Goal: Task Accomplishment & Management: Use online tool/utility

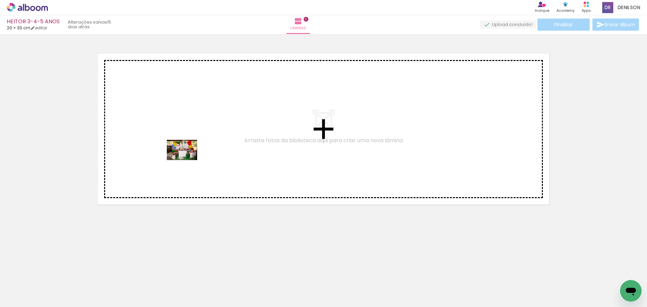
drag, startPoint x: 191, startPoint y: 220, endPoint x: 185, endPoint y: 159, distance: 61.0
click at [185, 159] on quentale-workspace at bounding box center [323, 153] width 647 height 307
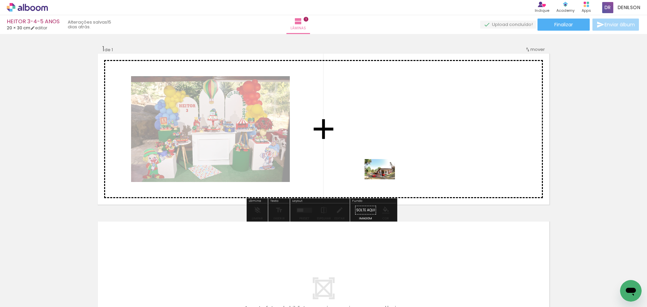
drag, startPoint x: 109, startPoint y: 291, endPoint x: 388, endPoint y: 166, distance: 305.9
click at [388, 166] on quentale-workspace at bounding box center [323, 153] width 647 height 307
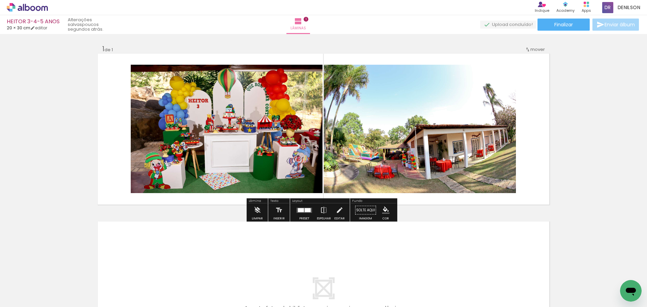
click at [305, 212] on div at bounding box center [308, 210] width 6 height 4
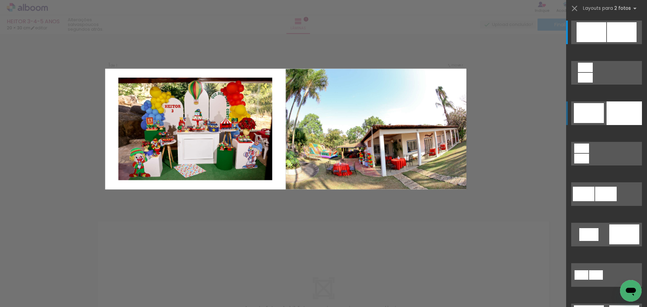
click at [612, 115] on div at bounding box center [624, 113] width 35 height 24
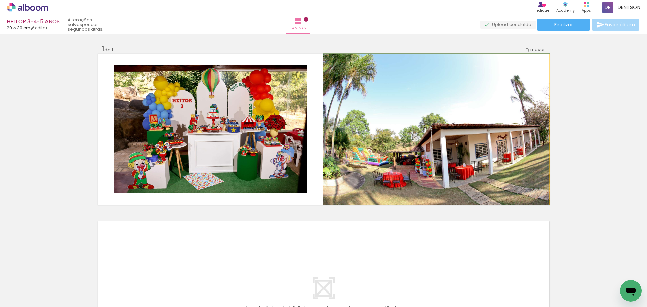
click at [441, 136] on quentale-photo at bounding box center [436, 129] width 226 height 151
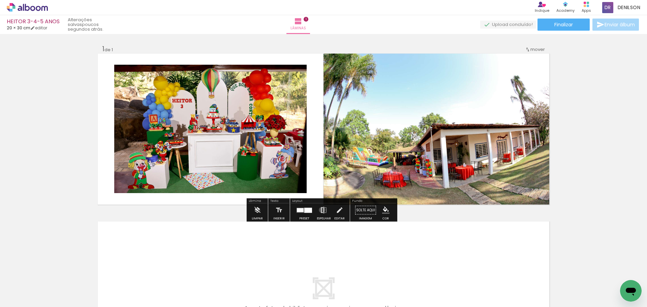
click at [320, 210] on iron-icon at bounding box center [323, 210] width 7 height 13
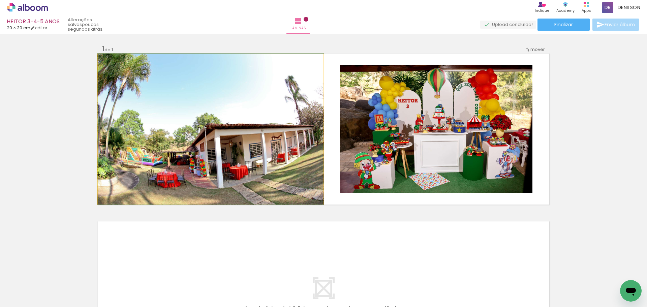
click at [244, 151] on quentale-photo at bounding box center [211, 129] width 226 height 151
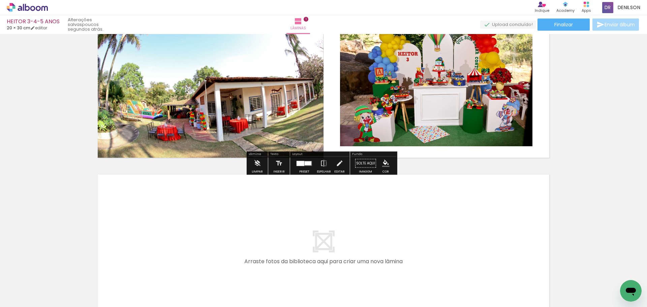
scroll to position [67, 0]
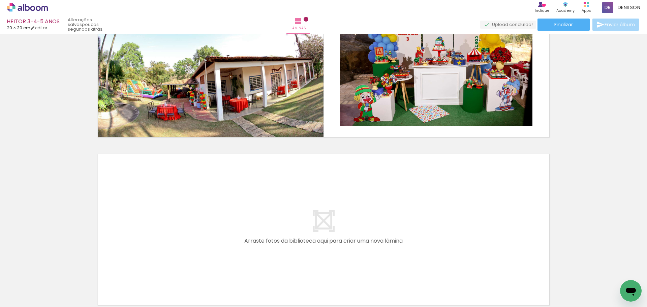
click at [36, 286] on iron-icon at bounding box center [34, 286] width 5 height 5
click at [0, 0] on slot "Não utilizadas" at bounding box center [0, 0] width 0 height 0
type input "Não utilizadas"
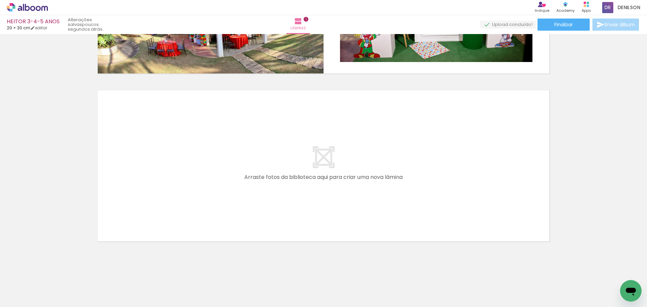
scroll to position [0, 443]
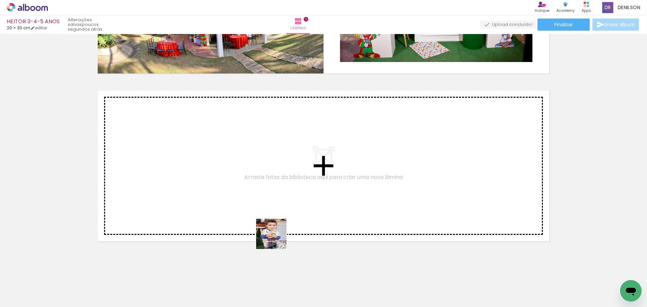
drag, startPoint x: 290, startPoint y: 255, endPoint x: 223, endPoint y: 193, distance: 91.1
click at [223, 193] on quentale-workspace at bounding box center [323, 153] width 647 height 307
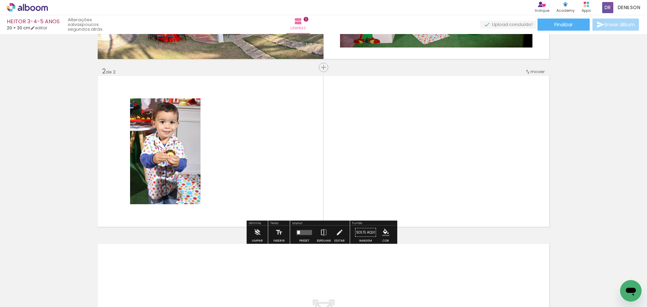
scroll to position [148, 0]
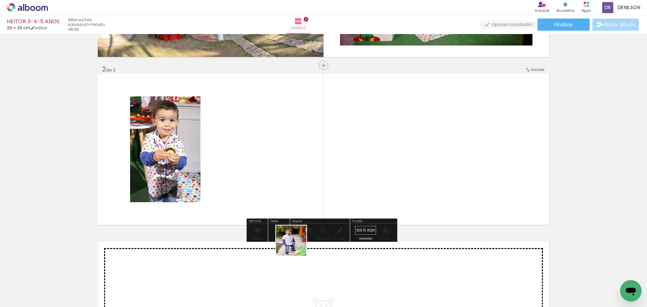
drag, startPoint x: 310, startPoint y: 292, endPoint x: 260, endPoint y: 173, distance: 129.4
click at [260, 173] on quentale-workspace at bounding box center [323, 153] width 647 height 307
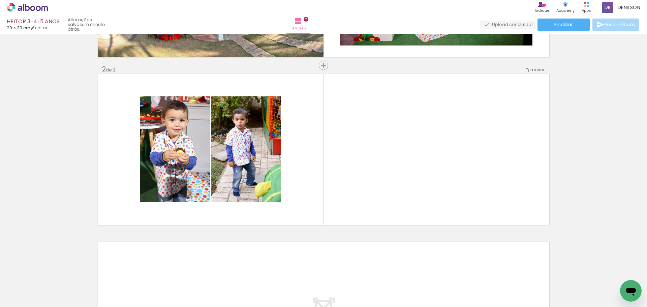
scroll to position [0, 714]
drag, startPoint x: 339, startPoint y: 290, endPoint x: 359, endPoint y: 168, distance: 124.2
click at [359, 168] on quentale-workspace at bounding box center [323, 153] width 647 height 307
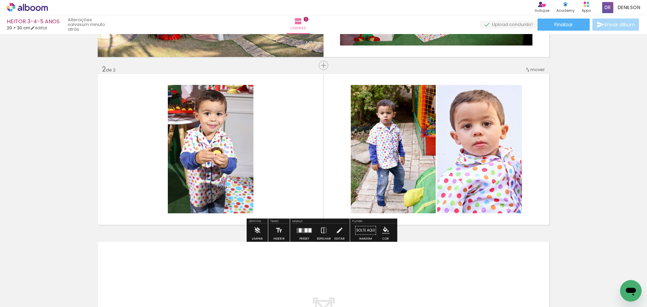
scroll to position [0, 813]
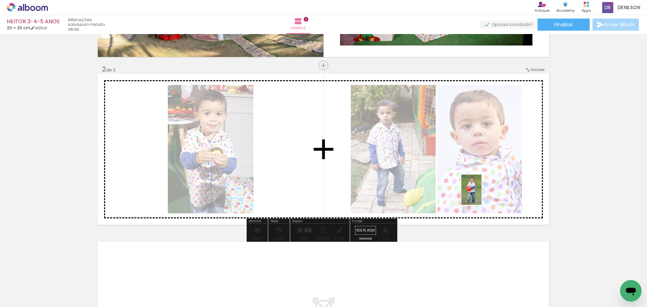
drag, startPoint x: 428, startPoint y: 293, endPoint x: 482, endPoint y: 195, distance: 112.0
click at [482, 195] on quentale-workspace at bounding box center [323, 153] width 647 height 307
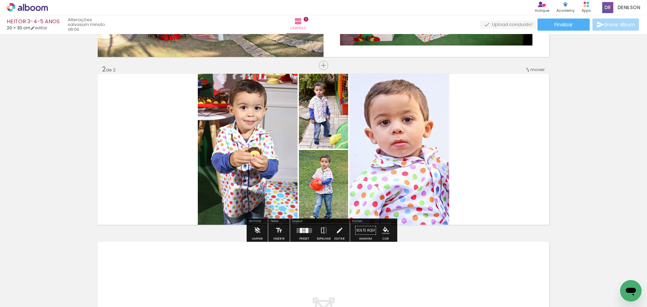
drag, startPoint x: 300, startPoint y: 232, endPoint x: 280, endPoint y: 226, distance: 20.4
click at [300, 231] on div at bounding box center [301, 230] width 3 height 5
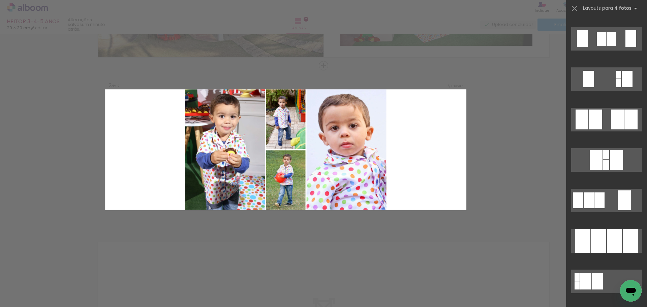
scroll to position [539, 0]
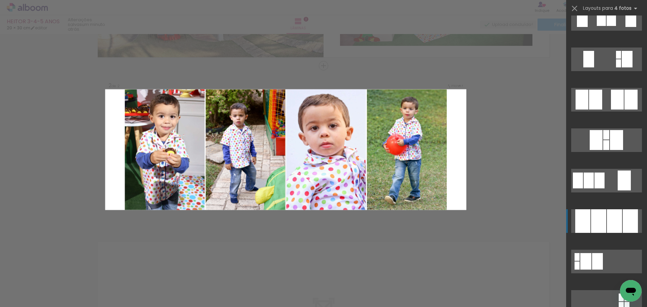
click at [615, 221] on div at bounding box center [614, 221] width 15 height 24
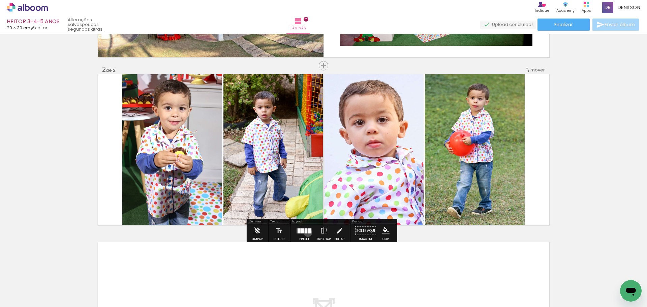
drag, startPoint x: 306, startPoint y: 232, endPoint x: 349, endPoint y: 221, distance: 44.7
click at [308, 233] on div at bounding box center [309, 230] width 3 height 5
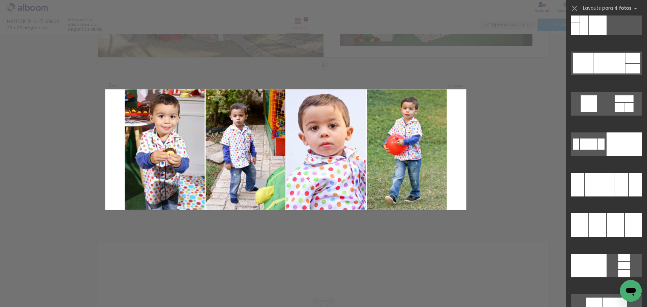
scroll to position [9320, 0]
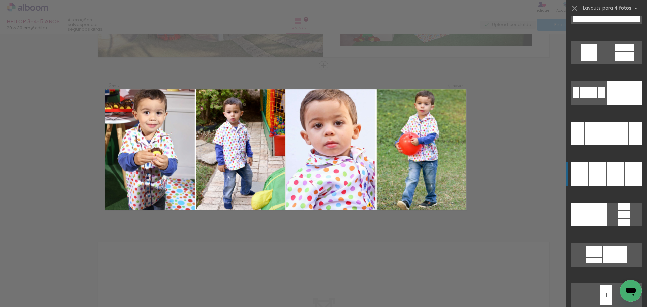
click at [625, 173] on div at bounding box center [633, 174] width 17 height 24
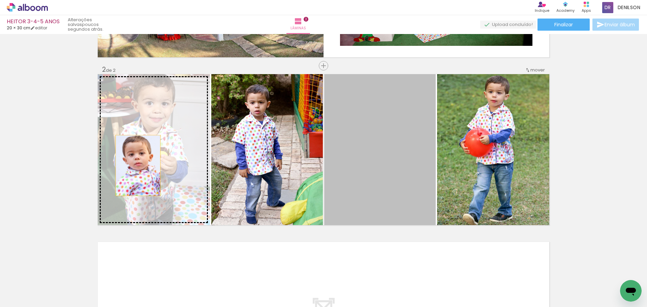
drag, startPoint x: 196, startPoint y: 169, endPoint x: 146, endPoint y: 163, distance: 50.5
click at [0, 0] on slot at bounding box center [0, 0] width 0 height 0
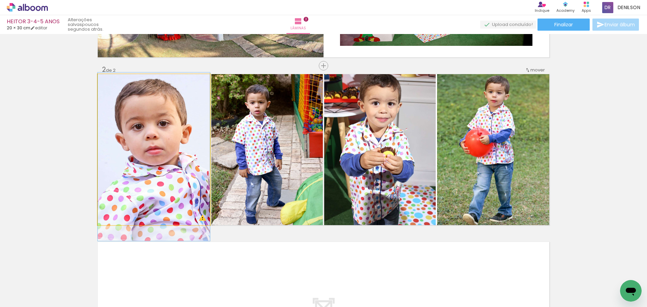
drag, startPoint x: 155, startPoint y: 153, endPoint x: 153, endPoint y: 160, distance: 7.2
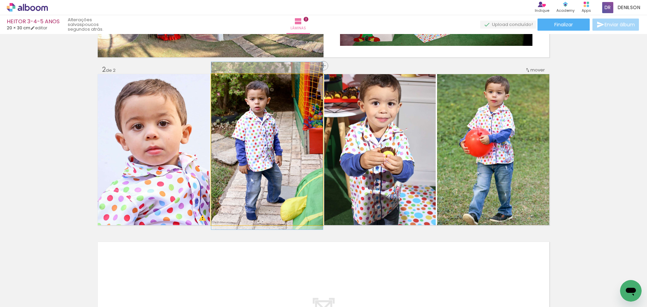
drag, startPoint x: 273, startPoint y: 145, endPoint x: 274, endPoint y: 141, distance: 3.8
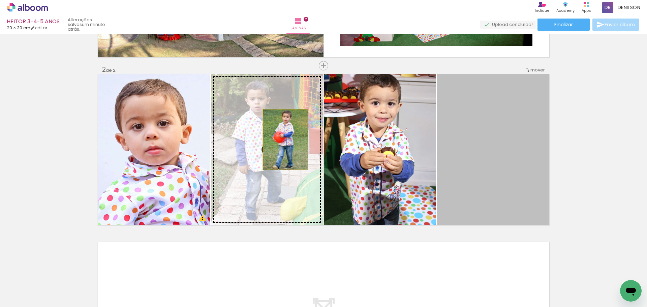
drag, startPoint x: 411, startPoint y: 139, endPoint x: 280, endPoint y: 139, distance: 131.1
click at [0, 0] on slot at bounding box center [0, 0] width 0 height 0
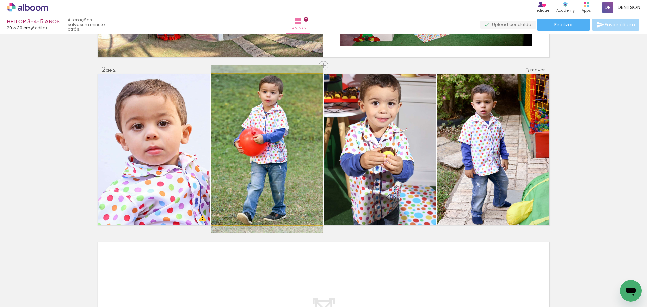
click at [282, 144] on quentale-photo at bounding box center [267, 149] width 112 height 151
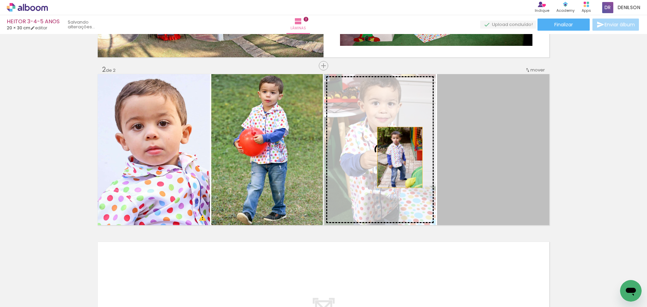
drag, startPoint x: 488, startPoint y: 158, endPoint x: 397, endPoint y: 157, distance: 90.3
click at [0, 0] on slot at bounding box center [0, 0] width 0 height 0
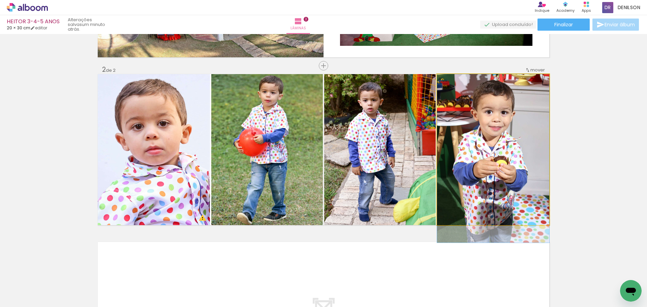
drag, startPoint x: 489, startPoint y: 143, endPoint x: 493, endPoint y: 154, distance: 11.3
click at [511, 145] on quentale-photo at bounding box center [493, 149] width 112 height 151
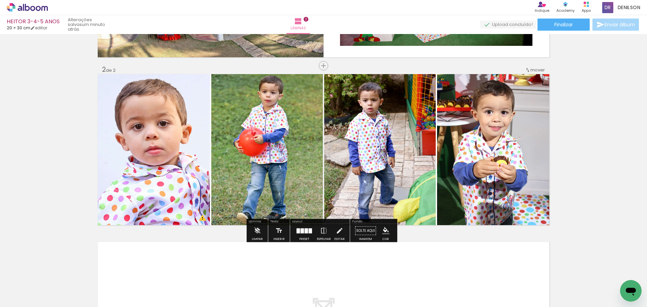
click at [582, 116] on div "Inserir lâmina 1 de 2 Inserir lâmina 2 de 2 O Designbox precisará aumentar a su…" at bounding box center [323, 141] width 647 height 504
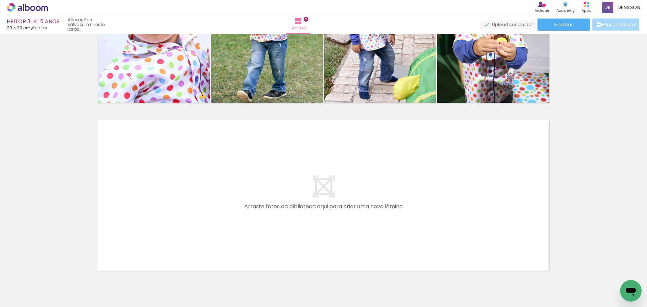
scroll to position [0, 0]
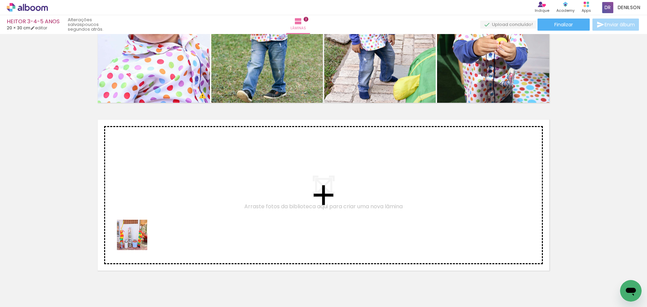
drag, startPoint x: 78, startPoint y: 289, endPoint x: 136, endPoint y: 236, distance: 78.7
click at [136, 236] on quentale-workspace at bounding box center [323, 153] width 647 height 307
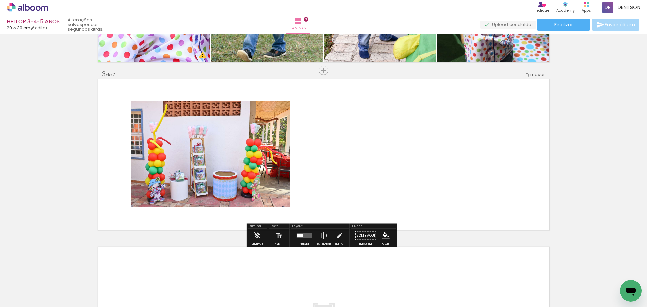
scroll to position [315, 0]
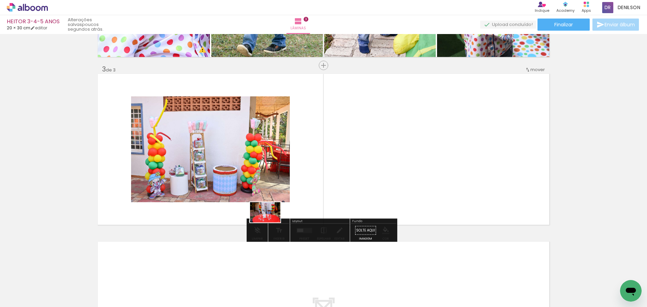
drag, startPoint x: 76, startPoint y: 285, endPoint x: 314, endPoint y: 203, distance: 251.8
click at [314, 203] on quentale-workspace at bounding box center [323, 153] width 647 height 307
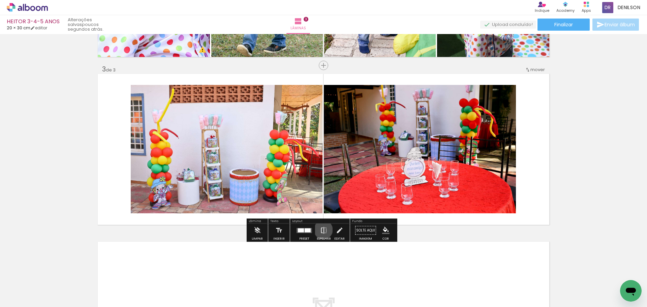
click at [322, 230] on iron-icon at bounding box center [323, 230] width 7 height 13
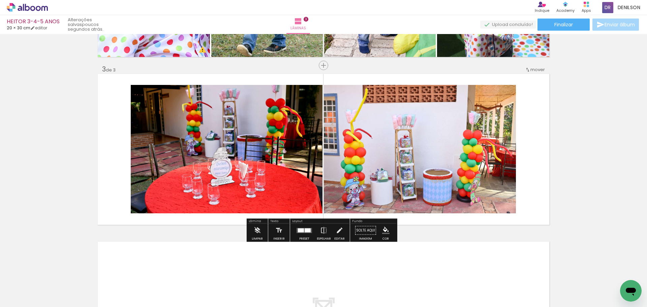
click at [306, 231] on div at bounding box center [308, 230] width 6 height 4
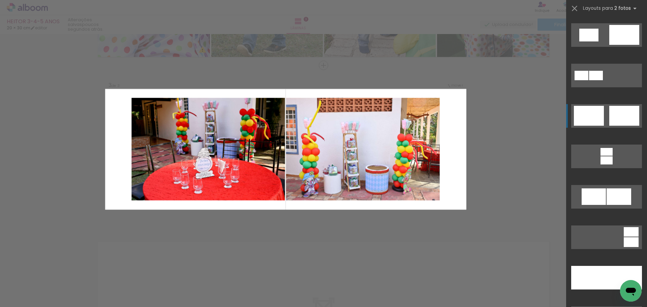
scroll to position [202, 0]
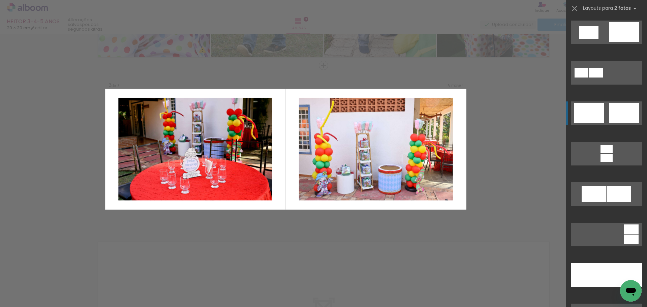
click at [618, 116] on div at bounding box center [624, 113] width 30 height 20
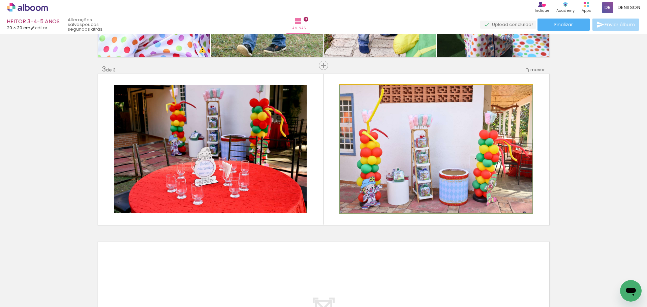
click at [427, 156] on quentale-photo at bounding box center [436, 149] width 192 height 128
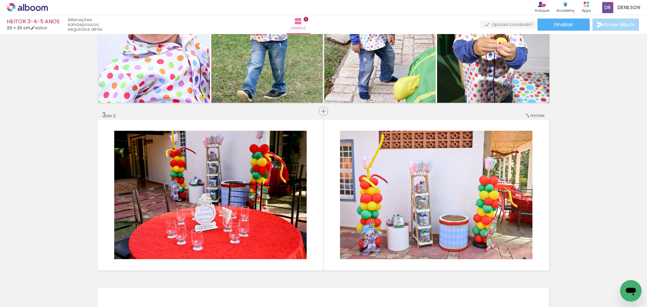
scroll to position [303, 0]
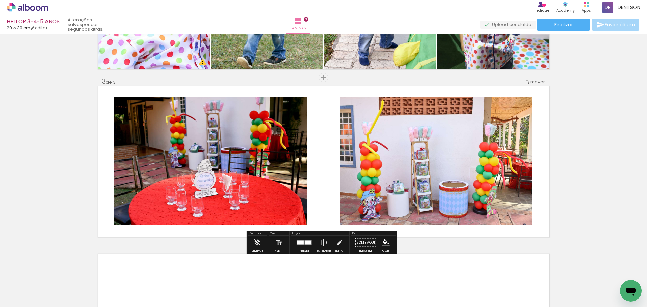
click at [295, 241] on div at bounding box center [304, 242] width 18 height 13
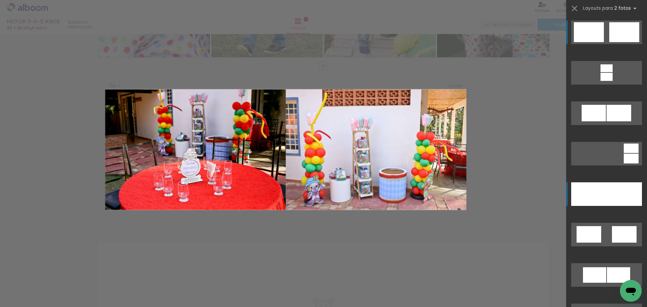
scroll to position [315, 0]
click at [616, 190] on div at bounding box center [624, 194] width 35 height 24
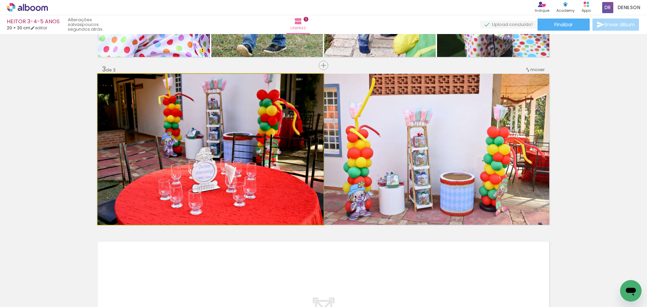
click at [243, 151] on quentale-photo at bounding box center [211, 149] width 226 height 151
click at [246, 151] on quentale-photo at bounding box center [211, 149] width 226 height 151
click at [253, 166] on quentale-photo at bounding box center [211, 149] width 226 height 151
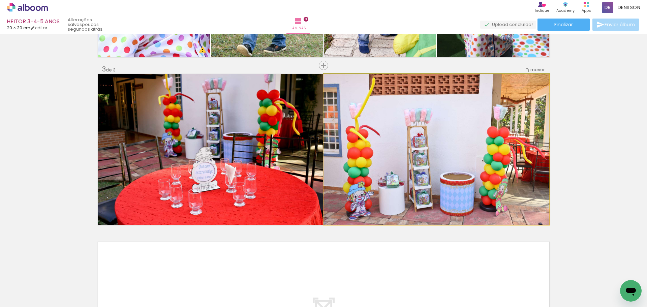
click at [435, 161] on quentale-photo at bounding box center [436, 149] width 226 height 151
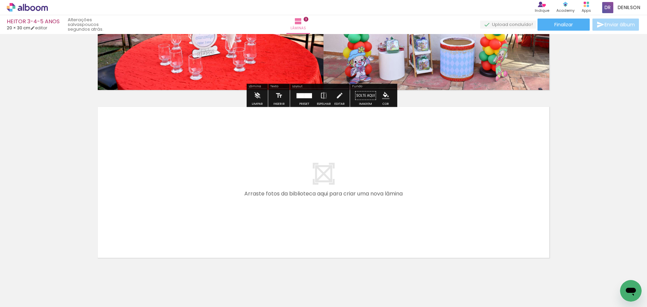
scroll to position [467, 0]
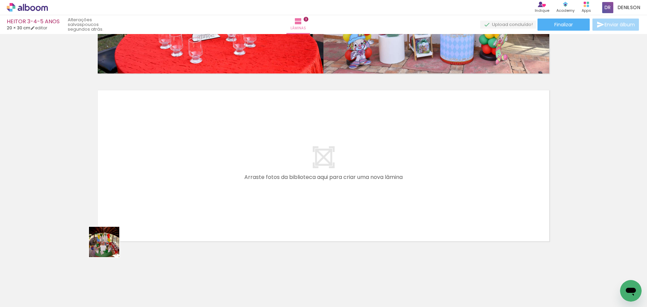
drag, startPoint x: 73, startPoint y: 282, endPoint x: 128, endPoint y: 201, distance: 97.5
click at [128, 201] on quentale-workspace at bounding box center [323, 153] width 647 height 307
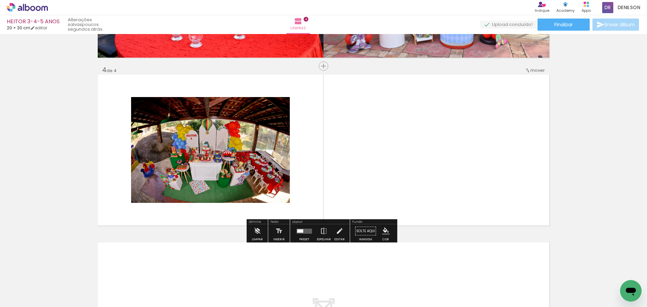
scroll to position [483, 0]
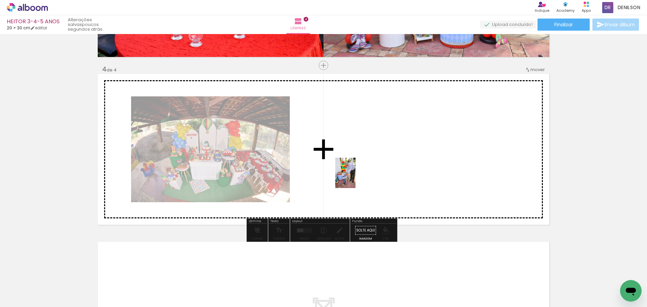
drag, startPoint x: 70, startPoint y: 284, endPoint x: 355, endPoint y: 178, distance: 304.4
click at [355, 178] on quentale-workspace at bounding box center [323, 153] width 647 height 307
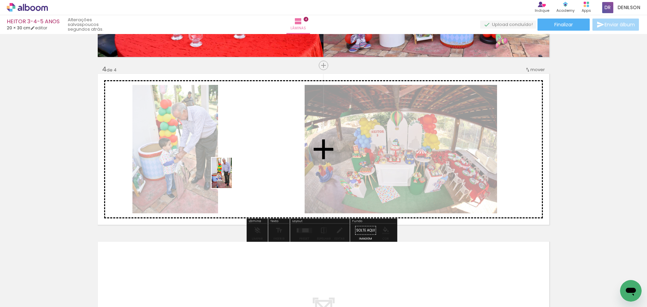
drag, startPoint x: 107, startPoint y: 272, endPoint x: 232, endPoint y: 178, distance: 156.4
click at [232, 178] on quentale-workspace at bounding box center [323, 153] width 647 height 307
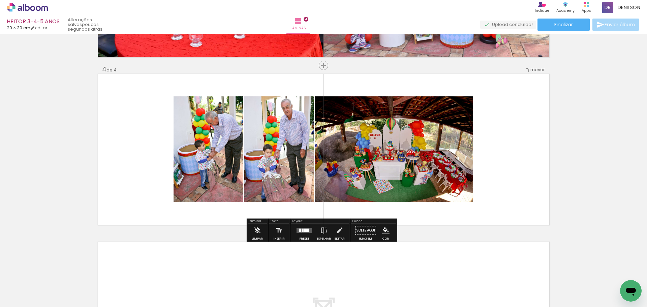
click at [301, 232] on quentale-layouter at bounding box center [304, 230] width 15 height 5
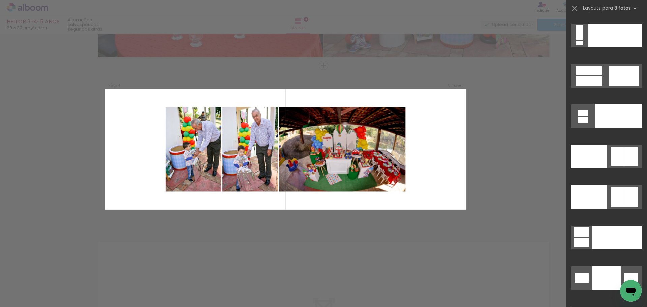
scroll to position [7609, 0]
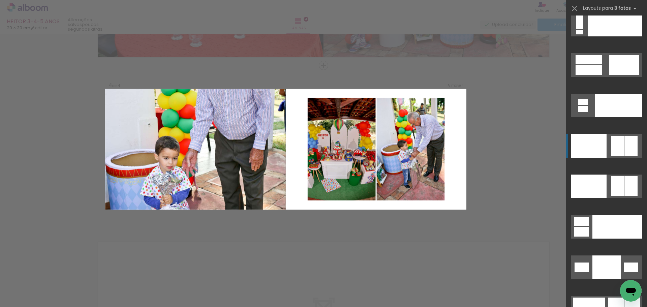
click at [598, 147] on div at bounding box center [588, 146] width 35 height 24
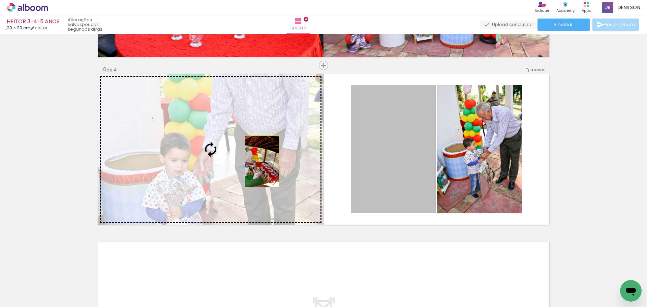
drag, startPoint x: 401, startPoint y: 180, endPoint x: 254, endPoint y: 160, distance: 148.3
click at [0, 0] on slot at bounding box center [0, 0] width 0 height 0
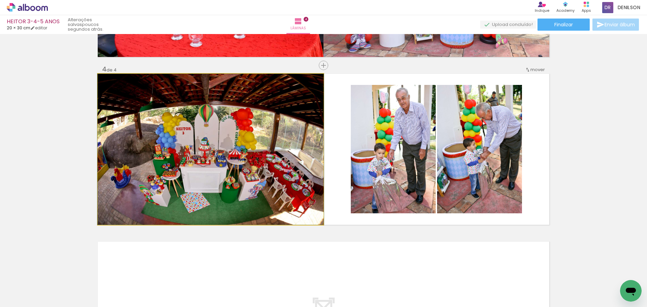
click at [223, 139] on quentale-photo at bounding box center [211, 149] width 226 height 151
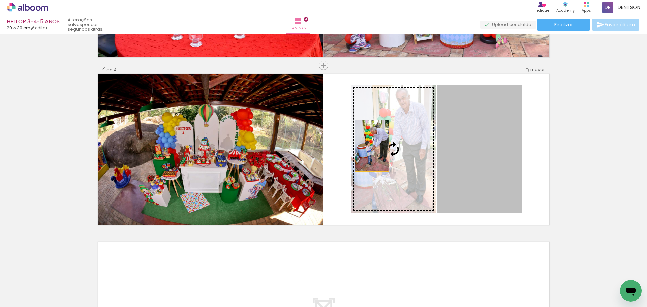
drag, startPoint x: 462, startPoint y: 146, endPoint x: 369, endPoint y: 146, distance: 92.3
click at [0, 0] on slot at bounding box center [0, 0] width 0 height 0
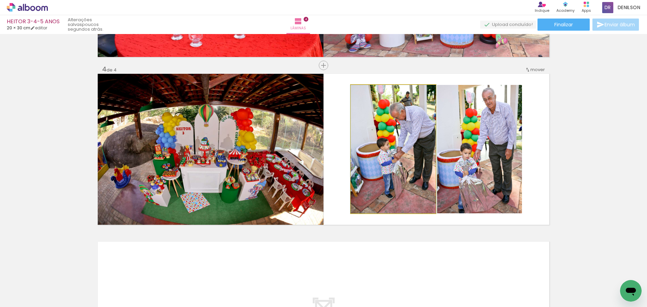
click at [388, 146] on quentale-photo at bounding box center [393, 149] width 85 height 128
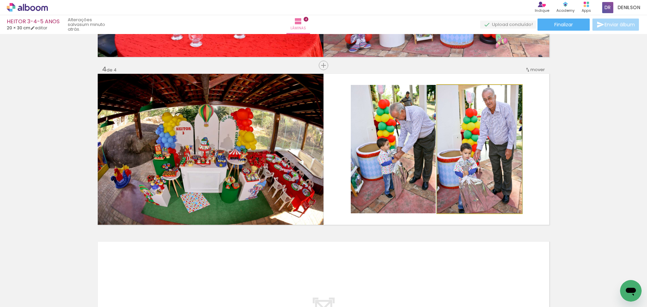
click at [485, 146] on quentale-photo at bounding box center [479, 149] width 85 height 128
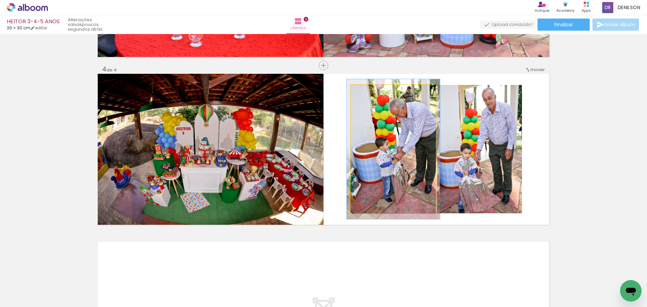
type paper-slider "109"
click at [366, 93] on div at bounding box center [369, 92] width 6 height 6
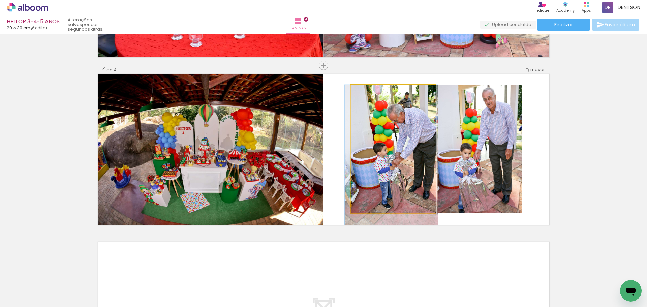
drag, startPoint x: 417, startPoint y: 124, endPoint x: 415, endPoint y: 130, distance: 7.0
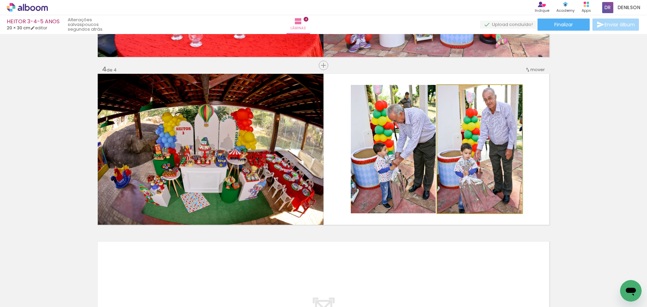
drag, startPoint x: 475, startPoint y: 148, endPoint x: 483, endPoint y: 143, distance: 9.4
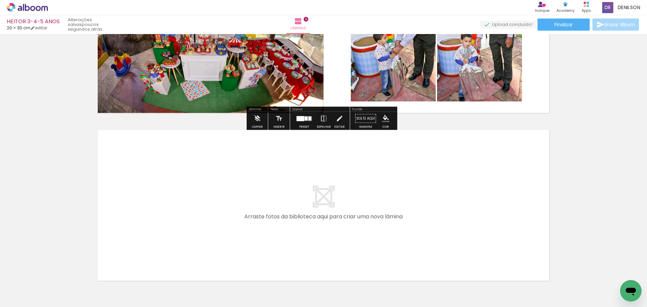
scroll to position [601, 0]
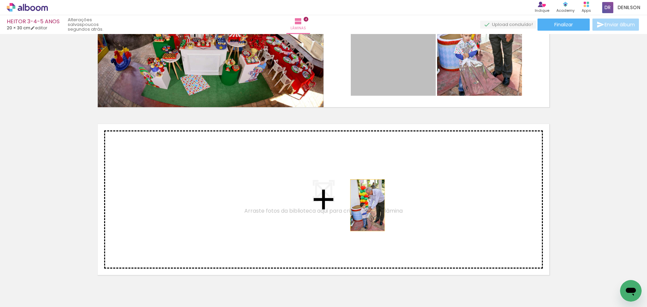
drag, startPoint x: 400, startPoint y: 74, endPoint x: 459, endPoint y: 103, distance: 66.3
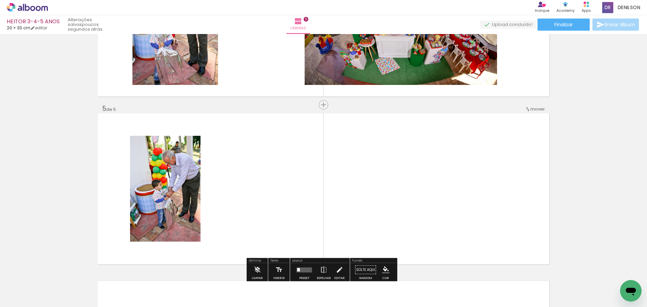
scroll to position [550, 0]
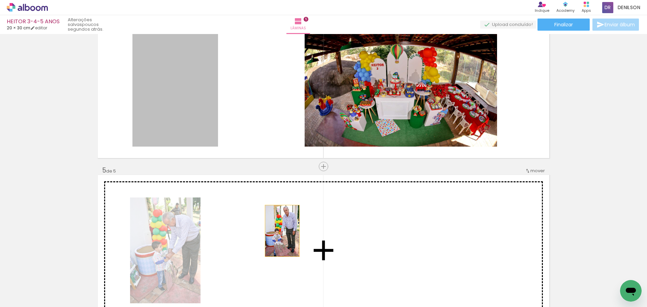
drag, startPoint x: 195, startPoint y: 122, endPoint x: 187, endPoint y: 235, distance: 113.1
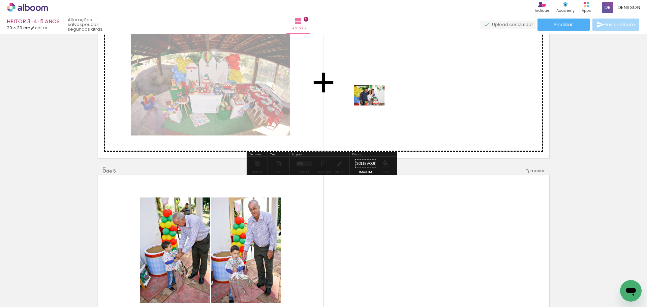
drag, startPoint x: 232, startPoint y: 194, endPoint x: 374, endPoint y: 105, distance: 167.8
click at [374, 105] on quentale-workspace at bounding box center [323, 153] width 647 height 307
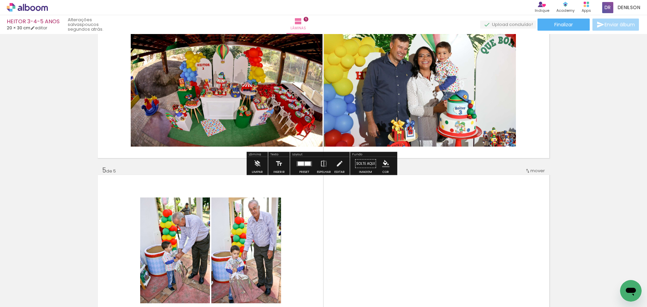
scroll to position [516, 0]
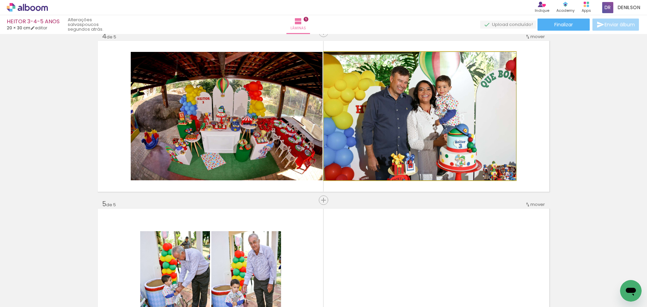
click at [467, 116] on quentale-photo at bounding box center [420, 116] width 192 height 128
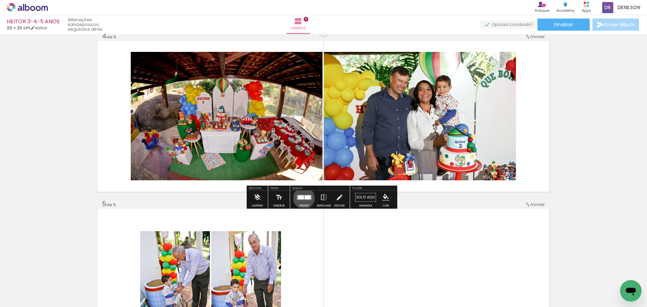
click at [302, 198] on div at bounding box center [301, 197] width 6 height 4
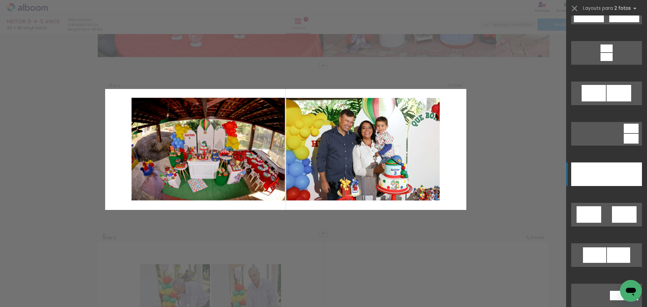
scroll to position [303, 0]
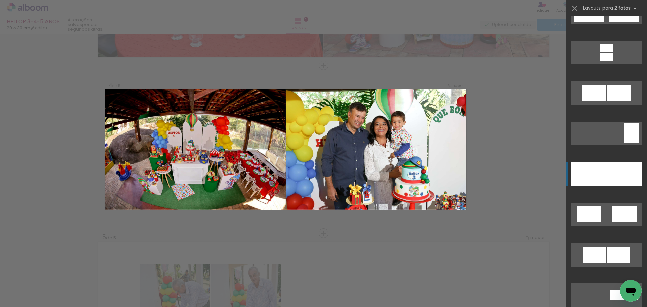
click at [627, 175] on div at bounding box center [624, 174] width 35 height 24
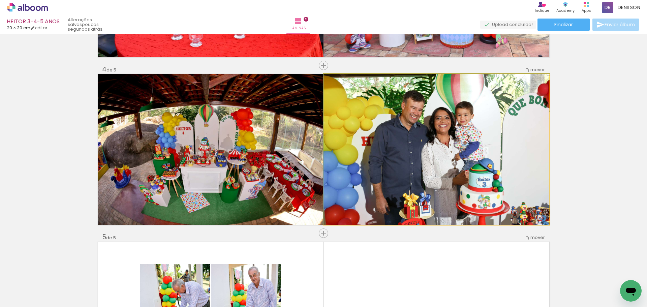
drag, startPoint x: 479, startPoint y: 166, endPoint x: 488, endPoint y: 166, distance: 8.8
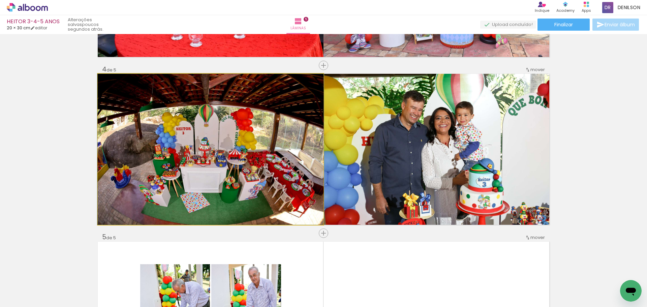
click at [250, 159] on quentale-photo at bounding box center [211, 149] width 226 height 151
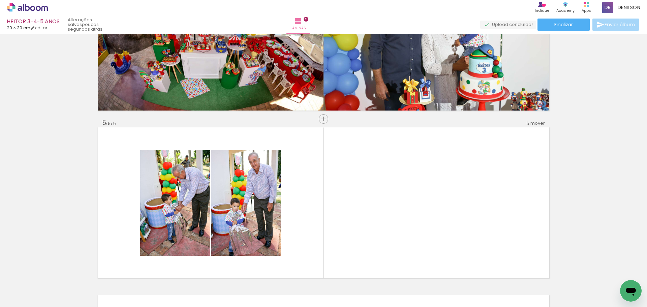
scroll to position [640, 0]
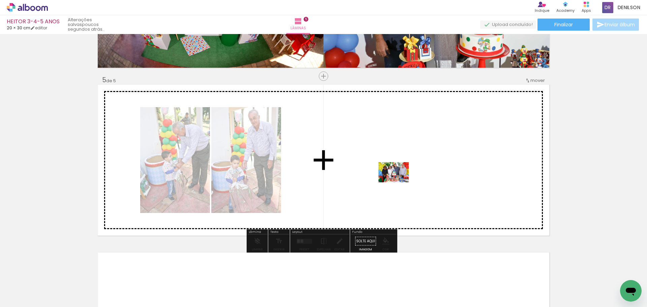
drag, startPoint x: 69, startPoint y: 284, endPoint x: 401, endPoint y: 182, distance: 346.7
click at [401, 182] on quentale-workspace at bounding box center [323, 153] width 647 height 307
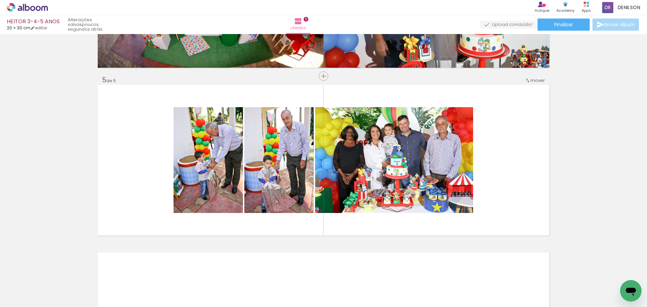
scroll to position [0, 1046]
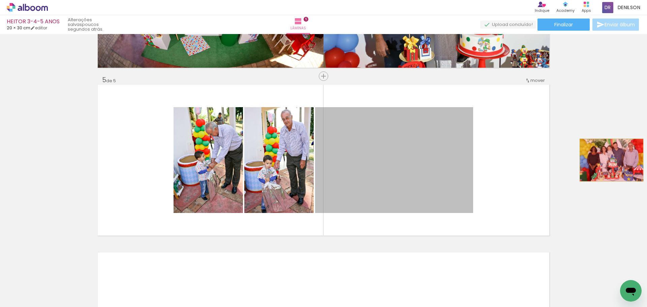
drag, startPoint x: 381, startPoint y: 169, endPoint x: 609, endPoint y: 160, distance: 227.6
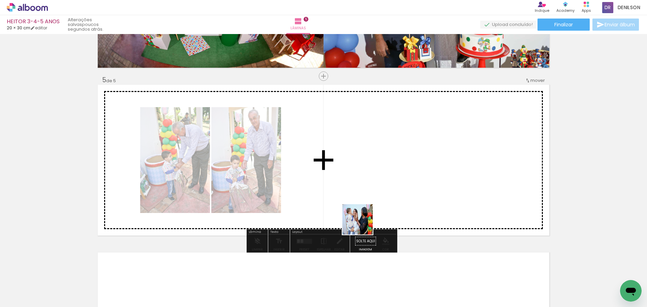
drag, startPoint x: 237, startPoint y: 286, endPoint x: 377, endPoint y: 204, distance: 163.1
click at [377, 204] on quentale-workspace at bounding box center [323, 153] width 647 height 307
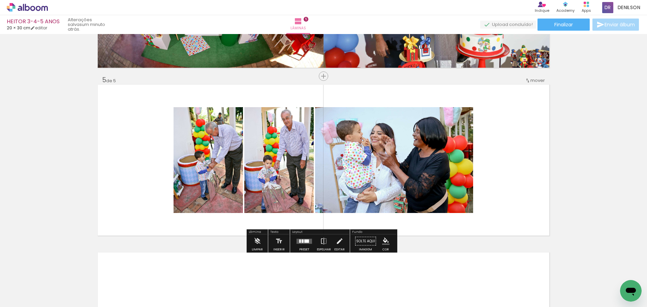
click at [304, 242] on div at bounding box center [306, 240] width 5 height 3
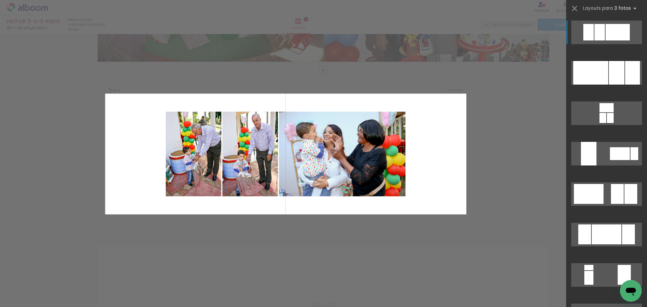
scroll to position [651, 0]
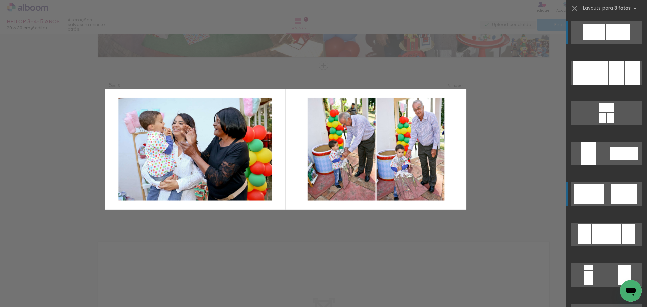
click at [621, 194] on div at bounding box center [617, 194] width 13 height 20
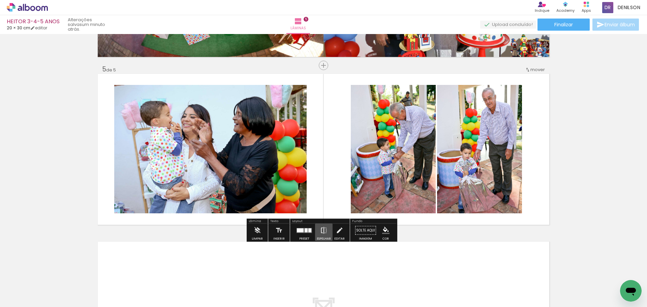
click at [322, 232] on iron-icon at bounding box center [323, 230] width 7 height 13
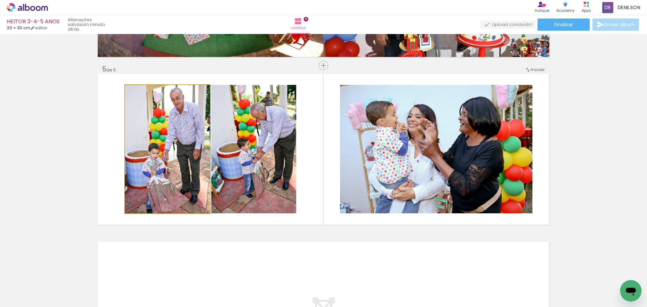
click at [179, 147] on quentale-photo at bounding box center [167, 149] width 85 height 128
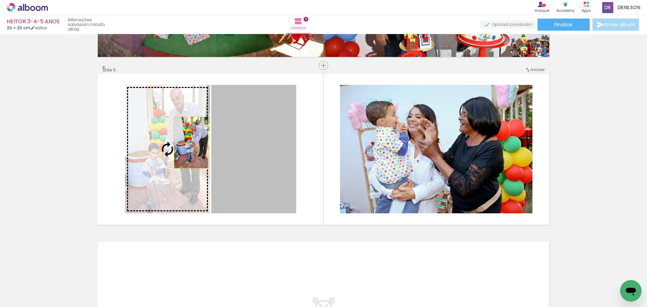
drag, startPoint x: 260, startPoint y: 139, endPoint x: 161, endPoint y: 143, distance: 98.4
click at [0, 0] on slot at bounding box center [0, 0] width 0 height 0
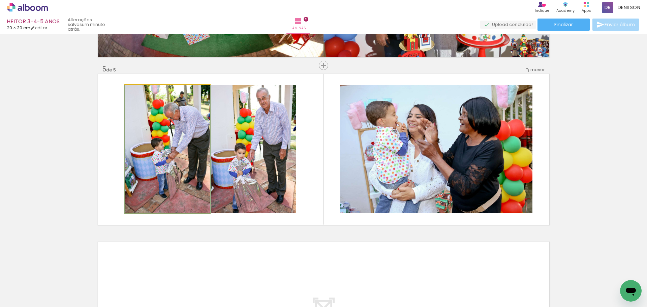
drag, startPoint x: 169, startPoint y: 145, endPoint x: 149, endPoint y: 99, distance: 49.6
click at [168, 145] on quentale-photo at bounding box center [167, 149] width 85 height 128
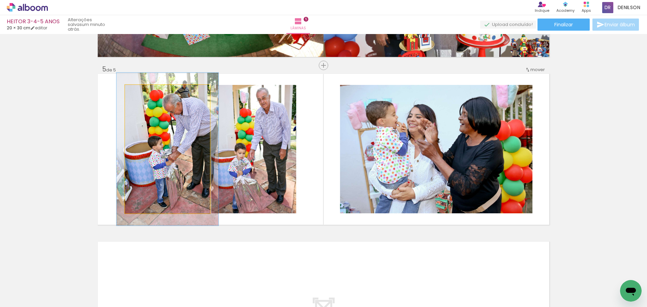
drag, startPoint x: 138, startPoint y: 92, endPoint x: 143, endPoint y: 92, distance: 4.4
click at [143, 92] on div at bounding box center [145, 92] width 6 height 6
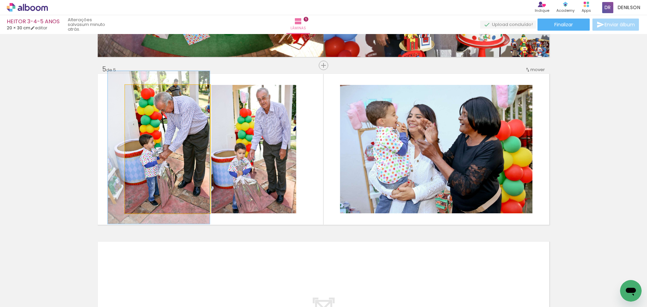
drag, startPoint x: 179, startPoint y: 134, endPoint x: 169, endPoint y: 133, distance: 9.9
click at [175, 130] on quentale-photo at bounding box center [167, 149] width 85 height 128
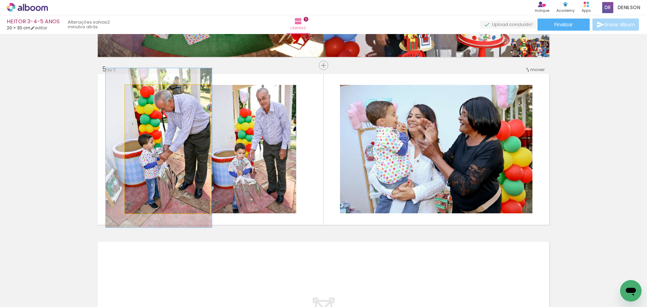
type paper-slider "124"
click at [145, 93] on div at bounding box center [147, 92] width 6 height 6
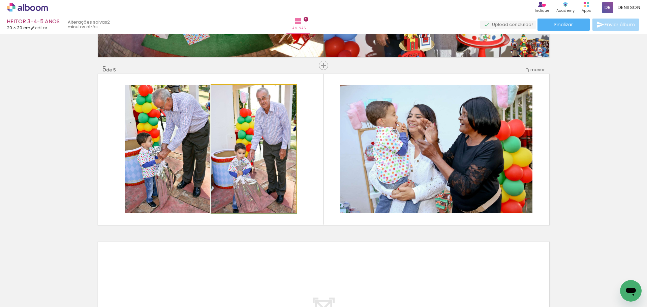
click at [274, 150] on quentale-photo at bounding box center [253, 149] width 85 height 128
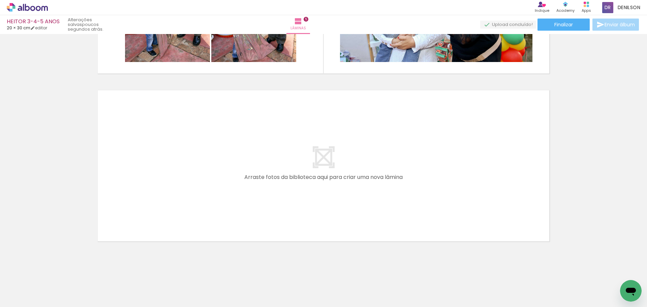
scroll to position [0, 0]
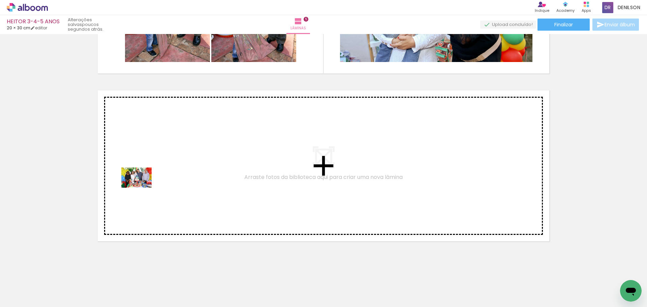
drag, startPoint x: 75, startPoint y: 287, endPoint x: 145, endPoint y: 186, distance: 122.6
click at [145, 186] on quentale-workspace at bounding box center [323, 153] width 647 height 307
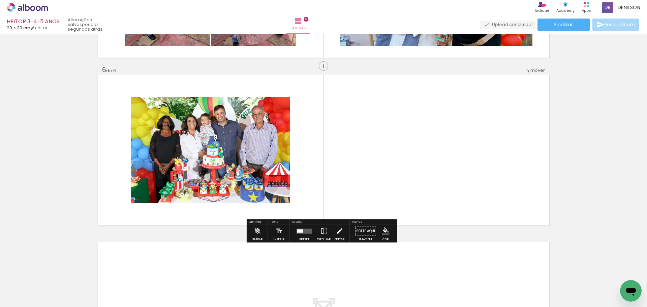
scroll to position [819, 0]
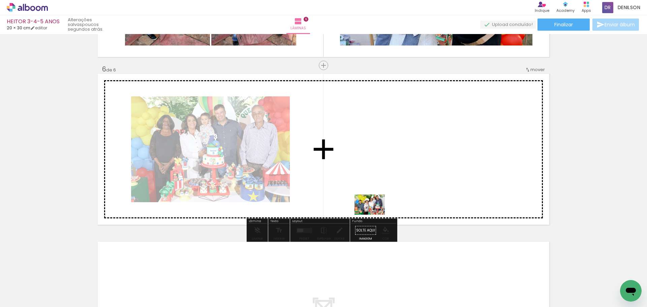
drag, startPoint x: 72, startPoint y: 289, endPoint x: 380, endPoint y: 198, distance: 321.2
click at [380, 198] on quentale-workspace at bounding box center [323, 153] width 647 height 307
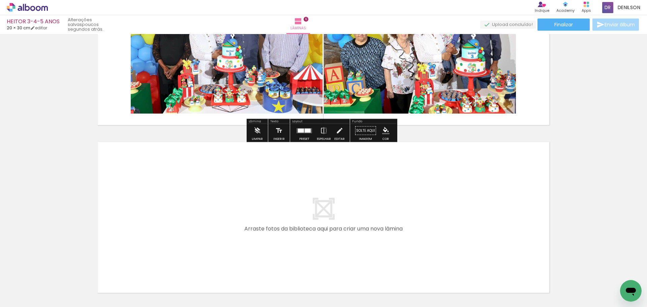
scroll to position [954, 0]
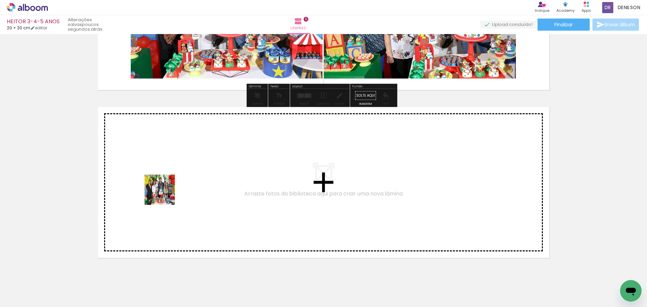
drag, startPoint x: 70, startPoint y: 286, endPoint x: 165, endPoint y: 195, distance: 131.3
click at [165, 195] on quentale-workspace at bounding box center [323, 153] width 647 height 307
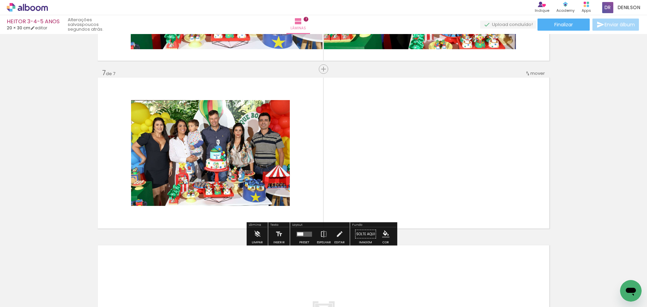
scroll to position [987, 0]
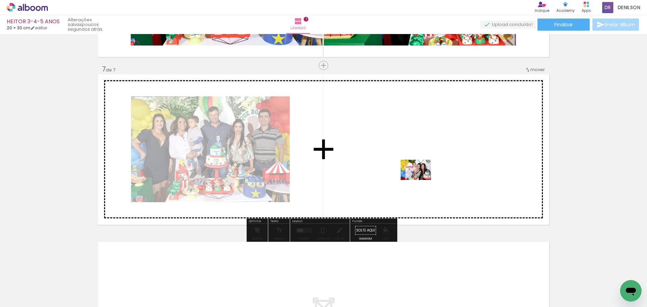
drag, startPoint x: 127, startPoint y: 271, endPoint x: 421, endPoint y: 180, distance: 307.3
click at [421, 180] on quentale-workspace at bounding box center [323, 153] width 647 height 307
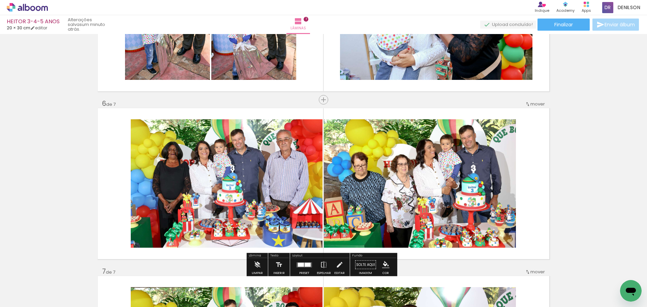
scroll to position [818, 0]
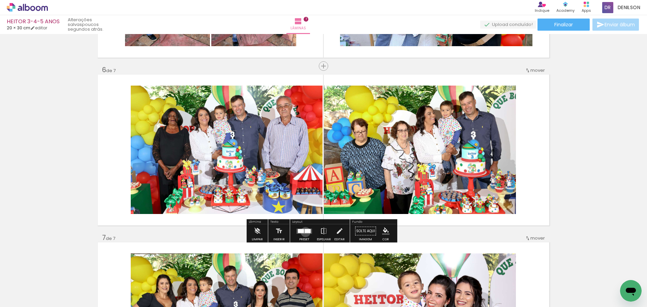
click at [305, 232] on div at bounding box center [308, 231] width 6 height 4
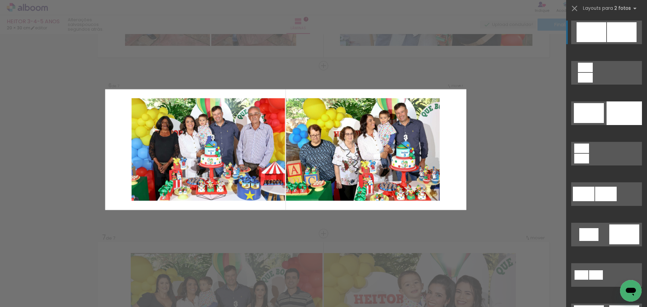
scroll to position [819, 0]
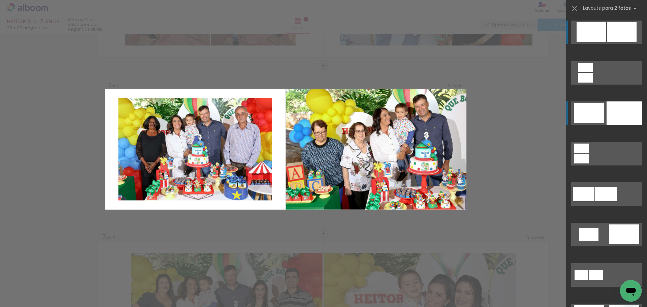
click at [616, 115] on div at bounding box center [624, 113] width 35 height 24
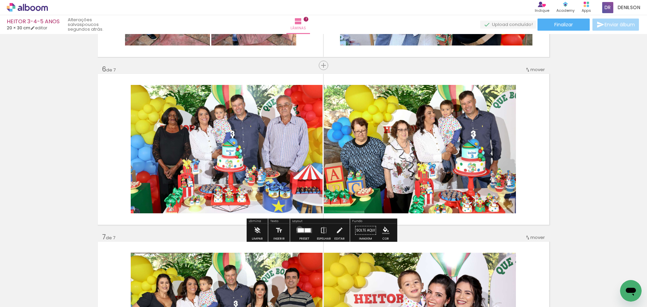
drag, startPoint x: 298, startPoint y: 229, endPoint x: 369, endPoint y: 196, distance: 78.6
click at [299, 229] on div at bounding box center [301, 230] width 6 height 4
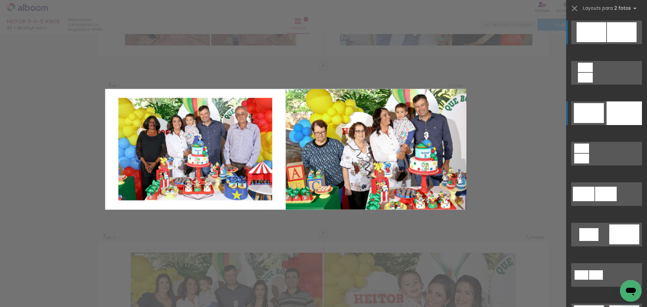
click at [602, 112] on quentale-layouter at bounding box center [606, 113] width 71 height 24
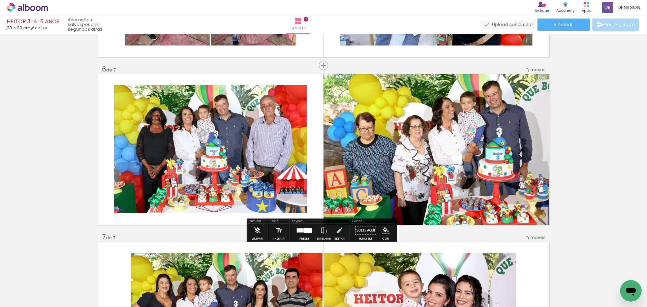
click at [320, 228] on iron-icon at bounding box center [323, 230] width 7 height 13
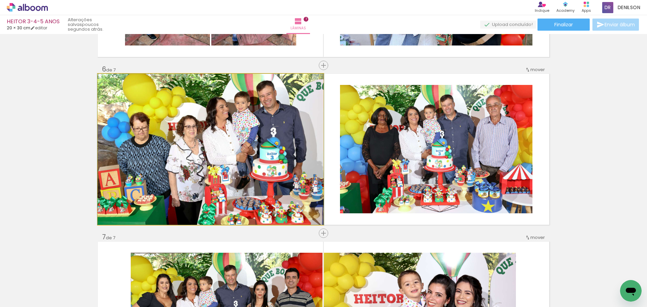
drag, startPoint x: 259, startPoint y: 164, endPoint x: 272, endPoint y: 164, distance: 12.8
click at [259, 164] on quentale-photo at bounding box center [211, 149] width 226 height 151
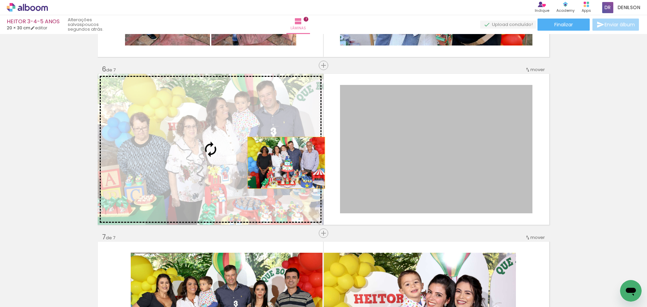
drag, startPoint x: 432, startPoint y: 164, endPoint x: 272, endPoint y: 161, distance: 160.1
click at [0, 0] on slot at bounding box center [0, 0] width 0 height 0
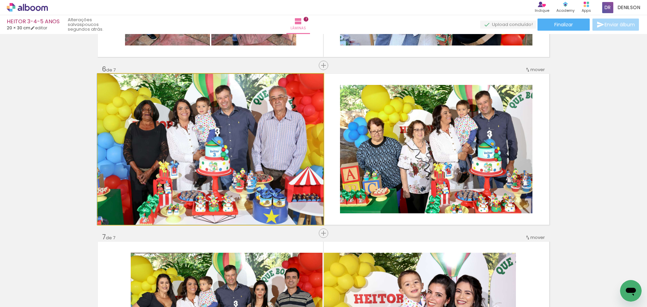
drag, startPoint x: 224, startPoint y: 152, endPoint x: 221, endPoint y: 151, distance: 3.5
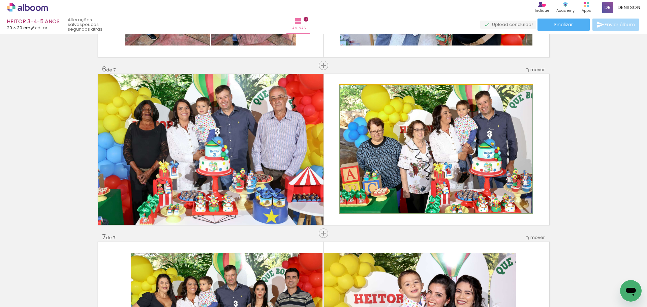
click at [442, 149] on quentale-photo at bounding box center [436, 149] width 192 height 128
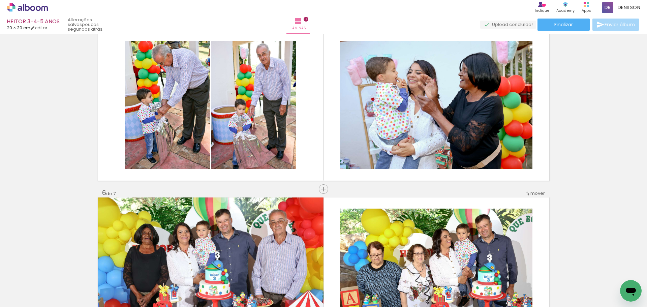
scroll to position [684, 0]
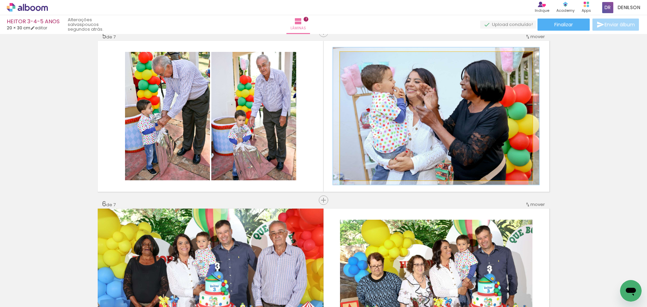
type paper-slider "106"
click at [357, 60] on div at bounding box center [357, 59] width 11 height 11
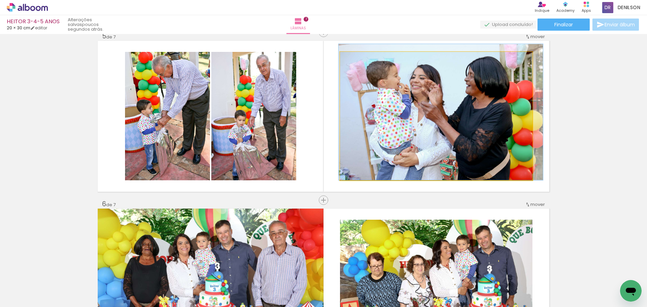
drag, startPoint x: 439, startPoint y: 126, endPoint x: 444, endPoint y: 120, distance: 7.2
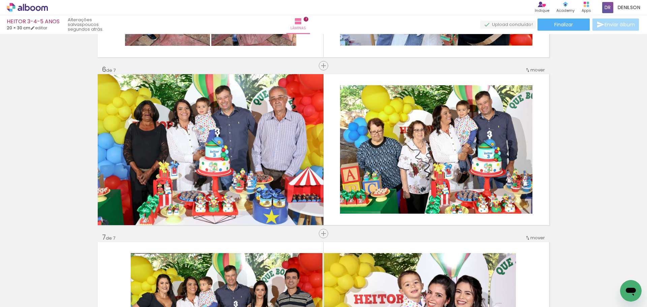
scroll to position [819, 0]
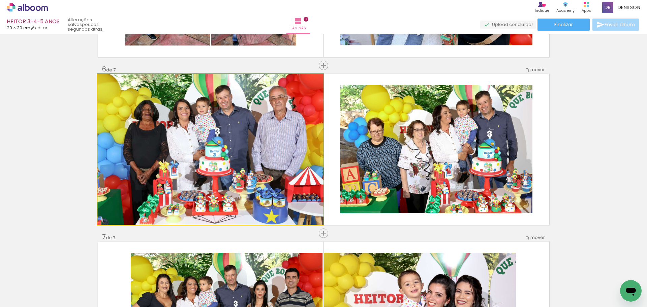
click at [266, 172] on quentale-photo at bounding box center [211, 149] width 226 height 151
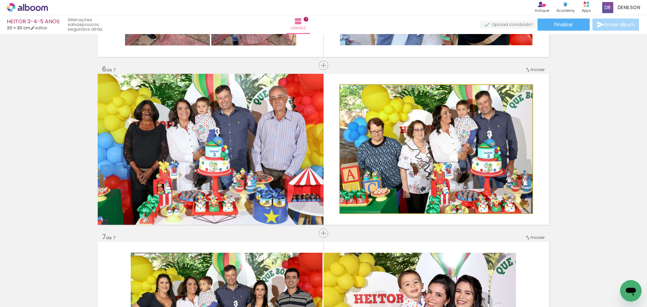
click at [461, 165] on quentale-photo at bounding box center [436, 149] width 192 height 128
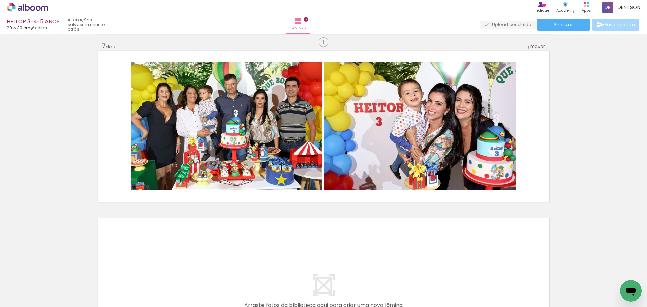
scroll to position [1011, 0]
